Goal: Navigation & Orientation: Find specific page/section

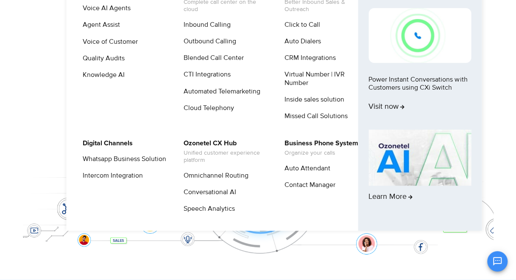
scroll to position [42, 0]
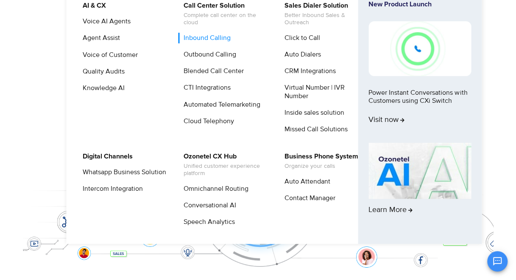
click at [207, 39] on link "Inbound Calling" at bounding box center [205, 38] width 54 height 11
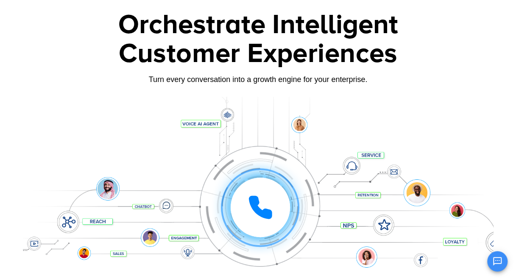
click at [514, 20] on div at bounding box center [258, 147] width 516 height 289
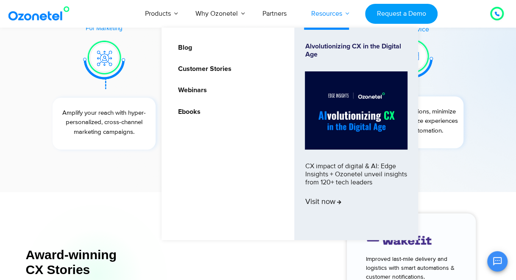
scroll to position [2979, 0]
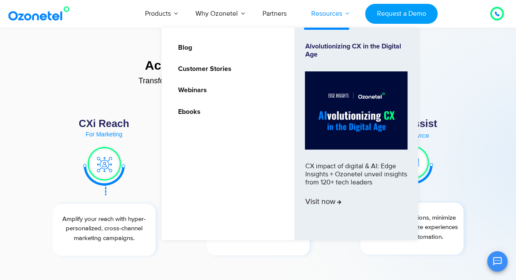
click at [337, 12] on link "Resources" at bounding box center [327, 14] width 56 height 28
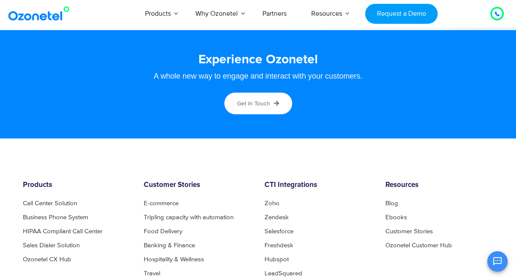
scroll to position [4591, 0]
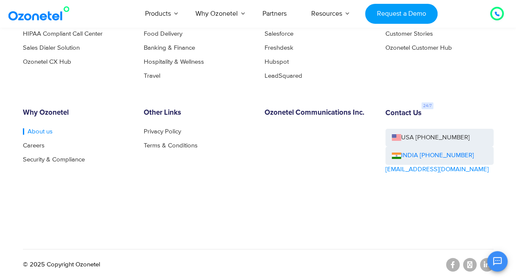
click at [43, 129] on link "About us" at bounding box center [38, 131] width 30 height 6
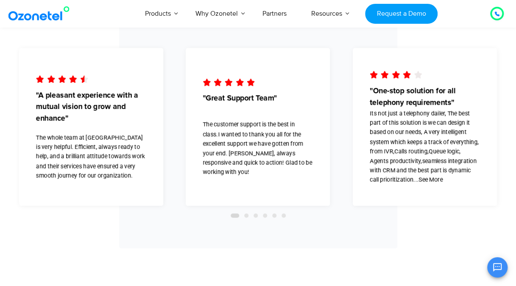
scroll to position [1782, 0]
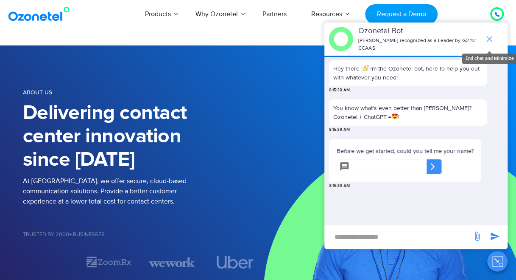
click at [490, 34] on icon "end chat or minimize" at bounding box center [489, 39] width 10 height 10
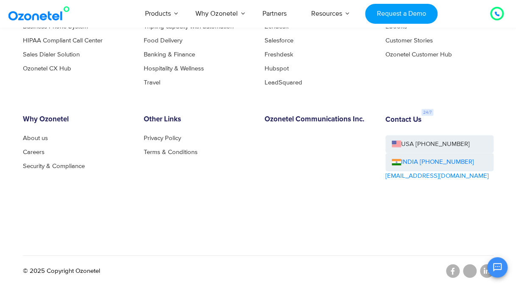
scroll to position [925, 0]
click at [91, 166] on li "Security & Compliance" at bounding box center [77, 166] width 108 height 6
click at [51, 166] on link "Security & Compliance" at bounding box center [56, 166] width 67 height 6
